Goal: Check status: Check status

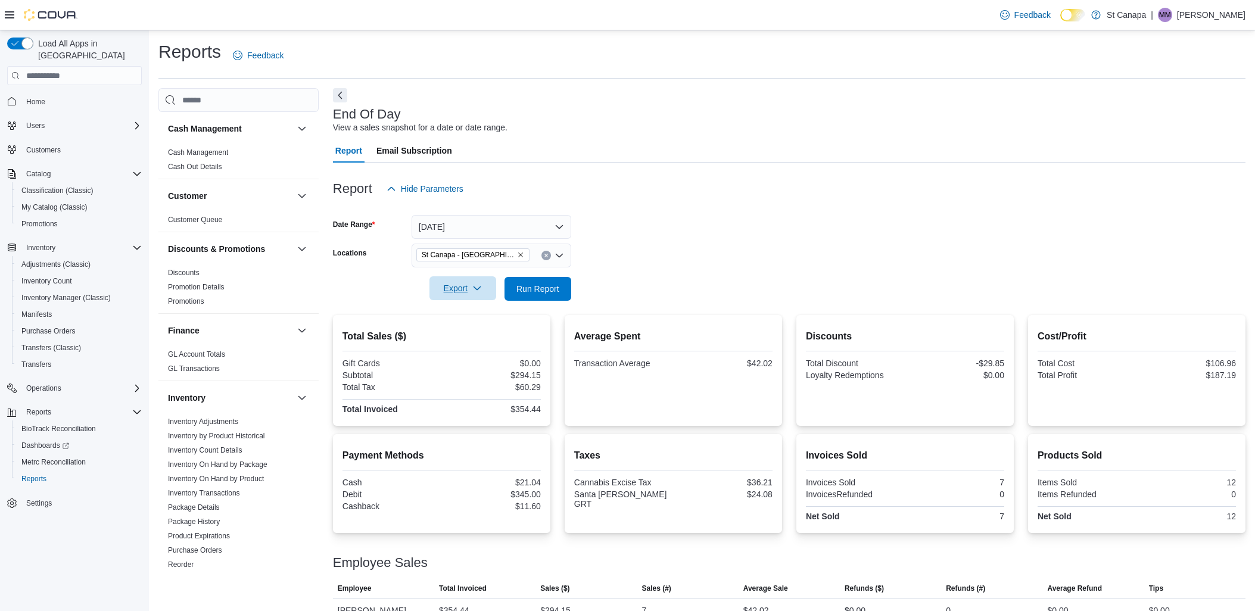
scroll to position [21, 0]
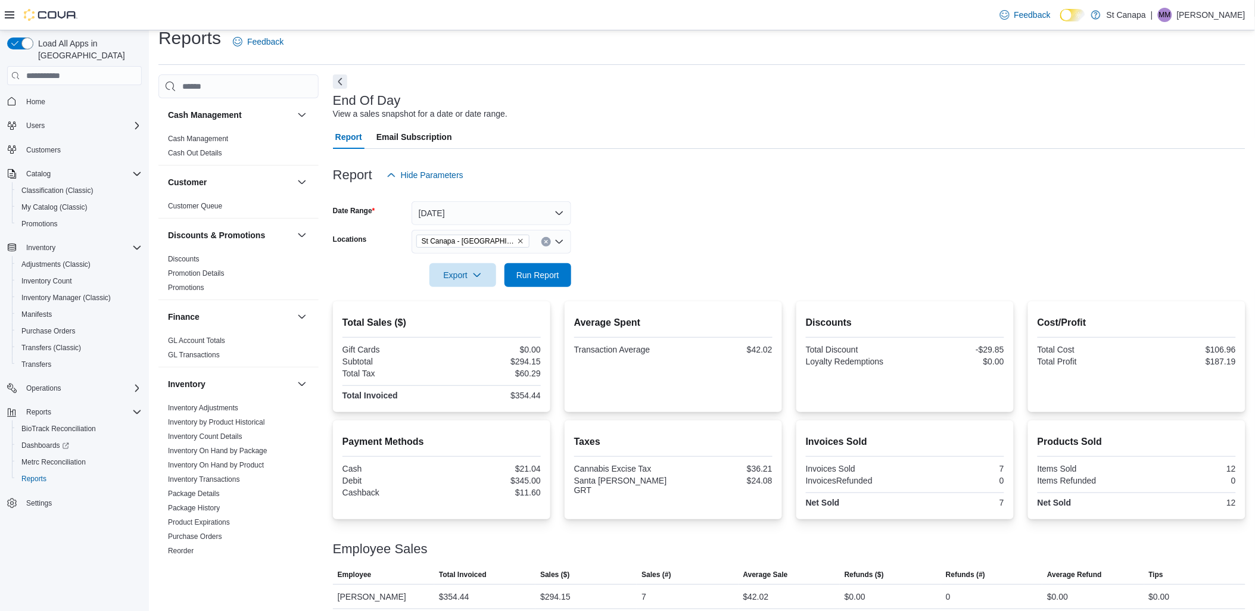
scroll to position [21, 0]
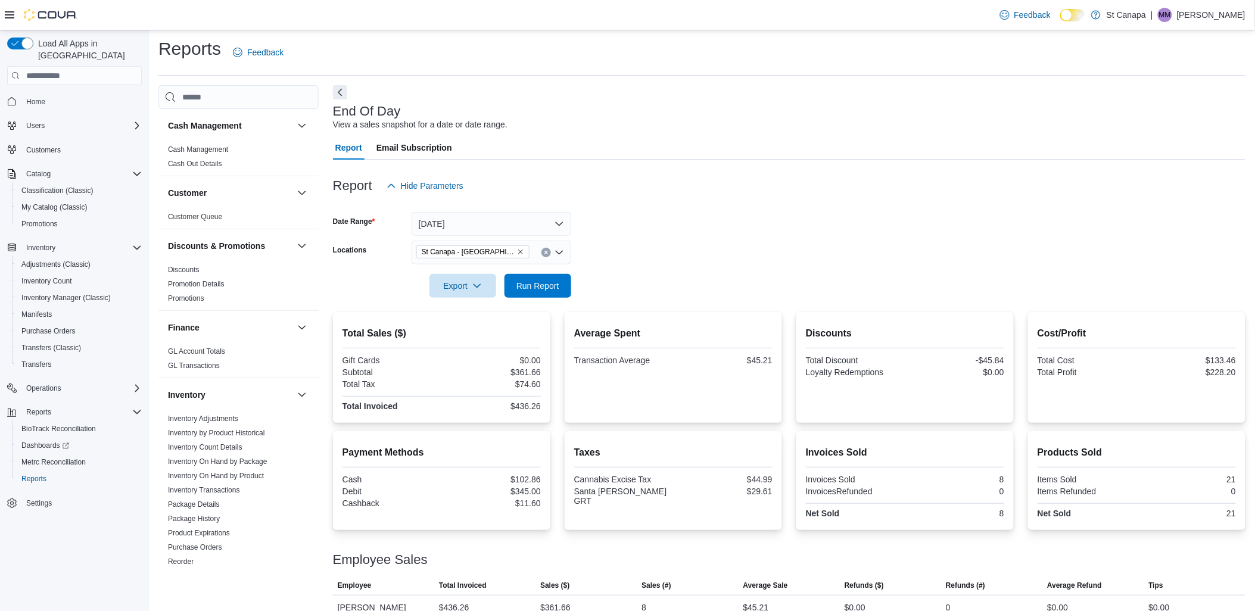
scroll to position [21, 0]
